Goal: Information Seeking & Learning: Check status

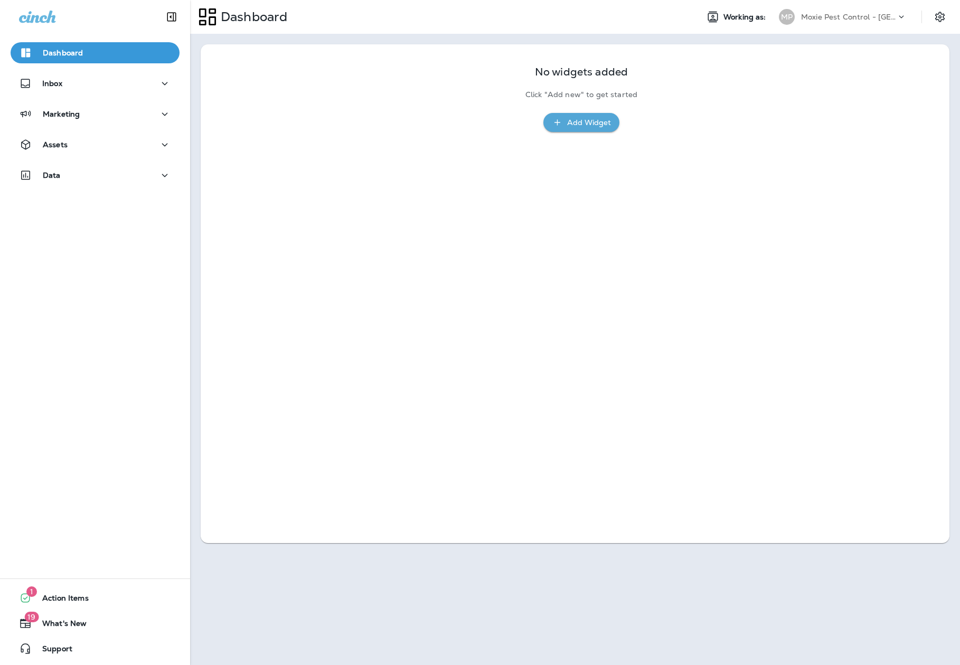
click at [805, 15] on p "Moxie Pest Control - [GEOGRAPHIC_DATA]" at bounding box center [848, 17] width 95 height 8
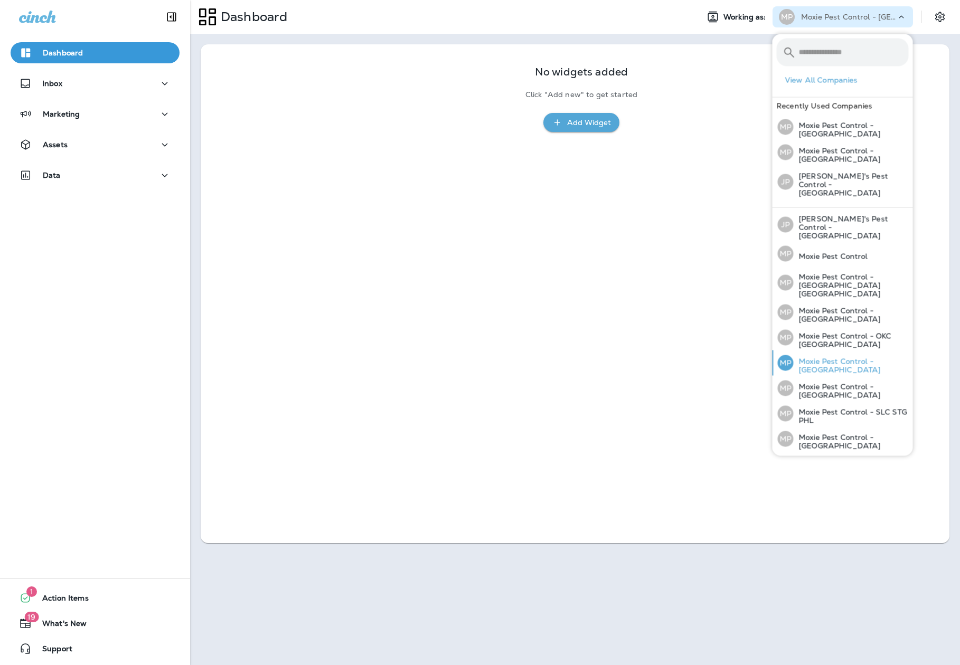
click at [831, 351] on div "MP Moxie Pest Control - [GEOGRAPHIC_DATA]" at bounding box center [843, 363] width 139 height 25
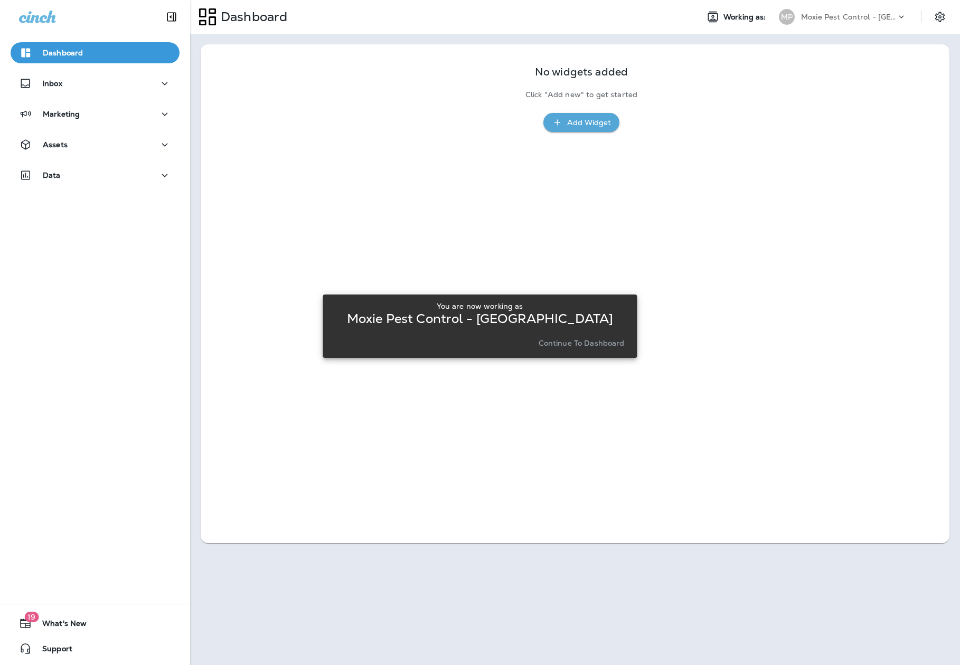
click at [582, 337] on button "Continue to Dashboard" at bounding box center [581, 343] width 95 height 15
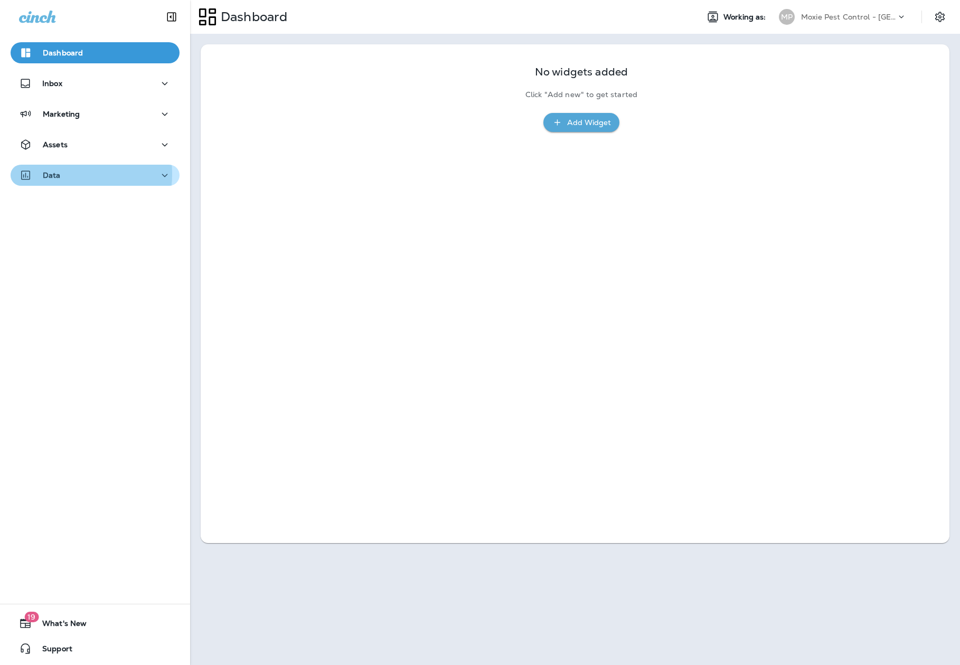
click at [62, 174] on div "Data" at bounding box center [95, 175] width 152 height 13
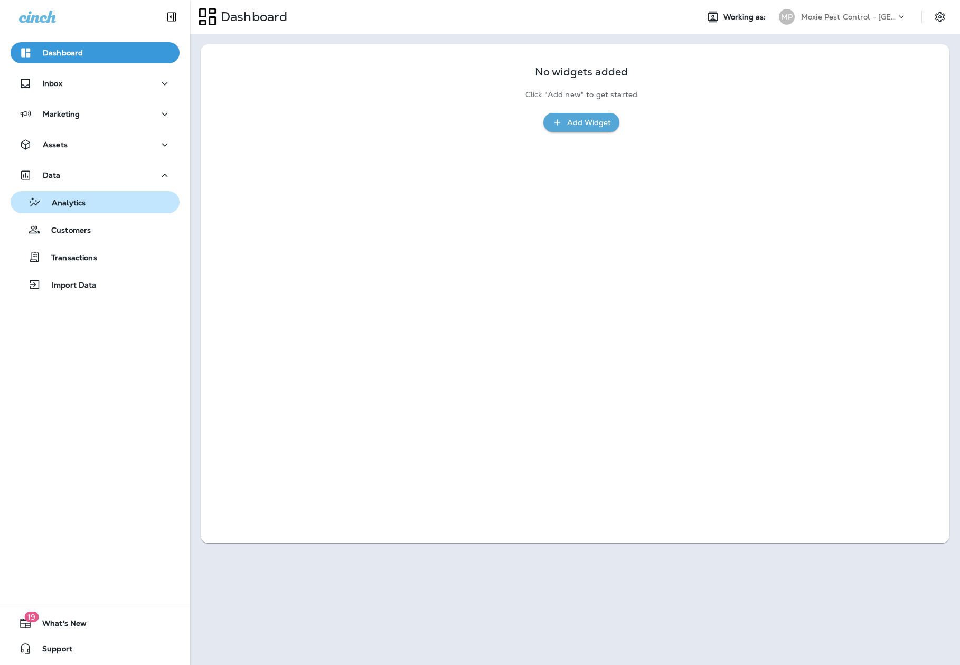
click at [67, 205] on p "Analytics" at bounding box center [63, 204] width 44 height 10
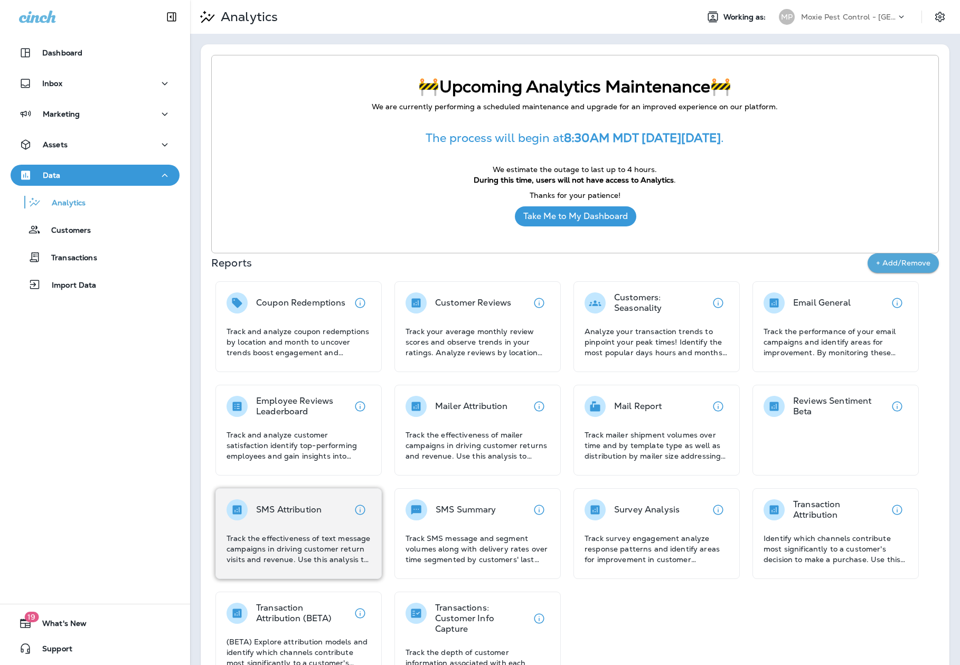
click at [288, 517] on div "SMS Attribution" at bounding box center [288, 510] width 65 height 21
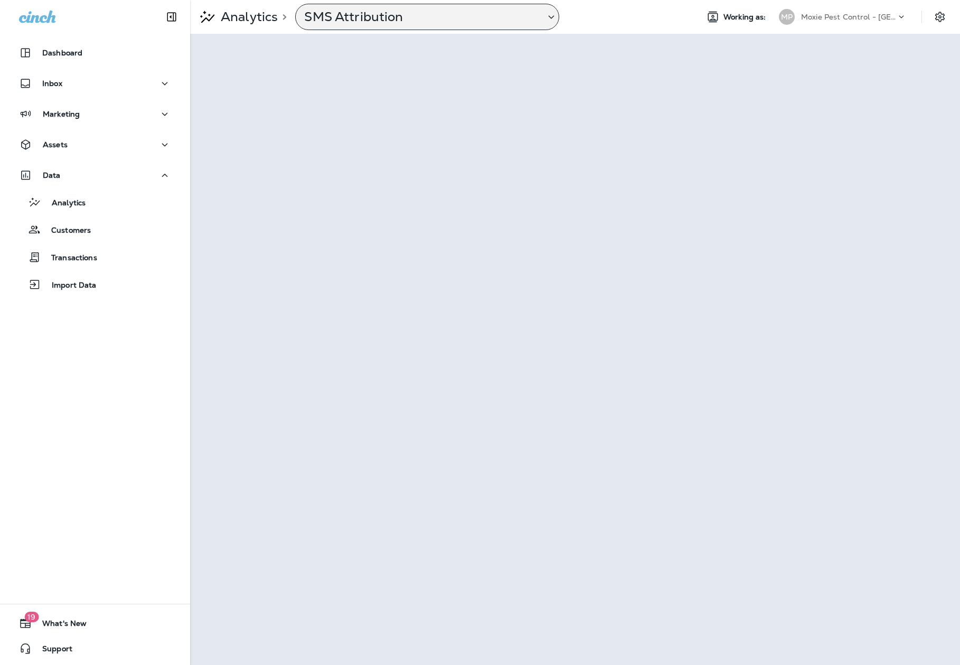
click at [464, 15] on p "SMS Attribution" at bounding box center [420, 17] width 232 height 16
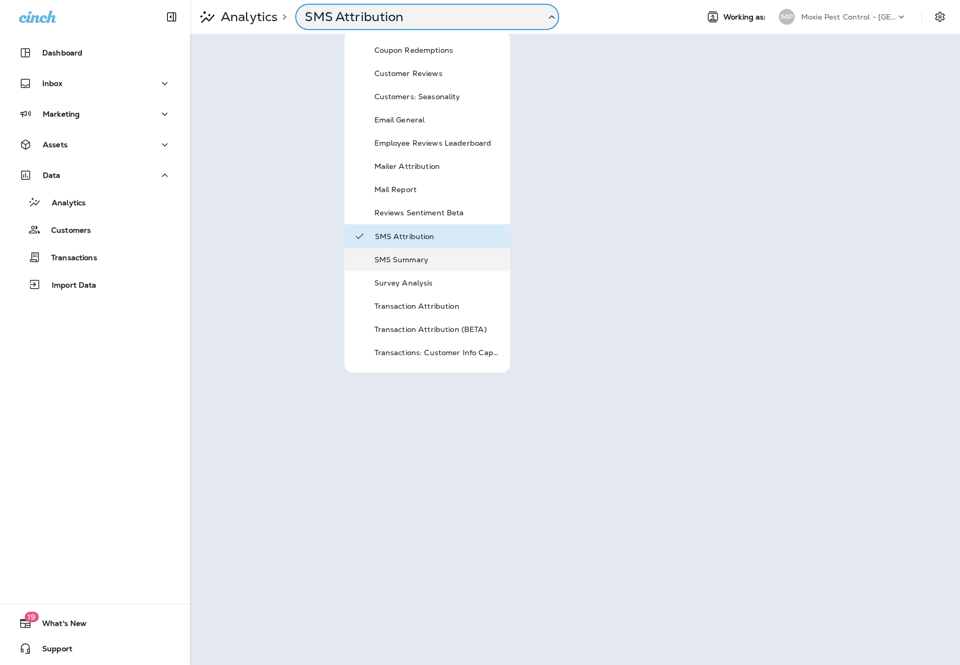
click at [438, 251] on div "SMS Summary" at bounding box center [427, 259] width 165 height 23
